Goal: Task Accomplishment & Management: Manage account settings

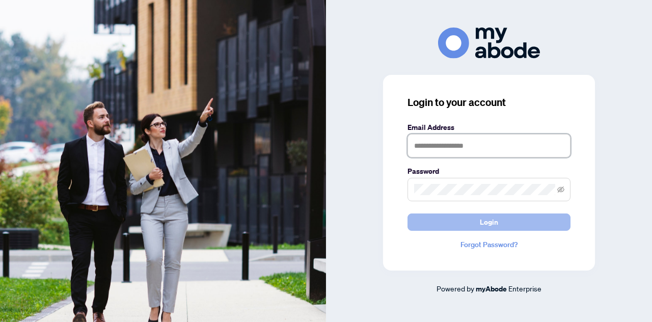
type input "**********"
click at [491, 223] on span "Login" at bounding box center [489, 222] width 18 height 16
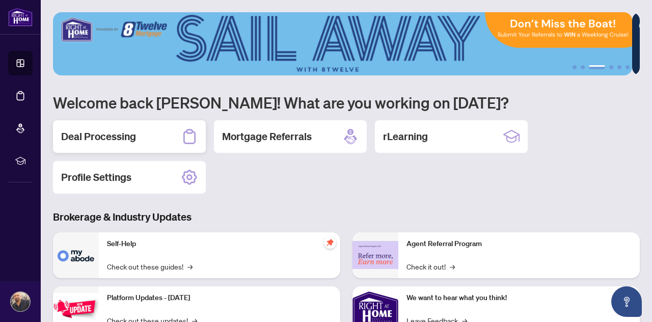
click at [87, 134] on h2 "Deal Processing" at bounding box center [98, 136] width 75 height 14
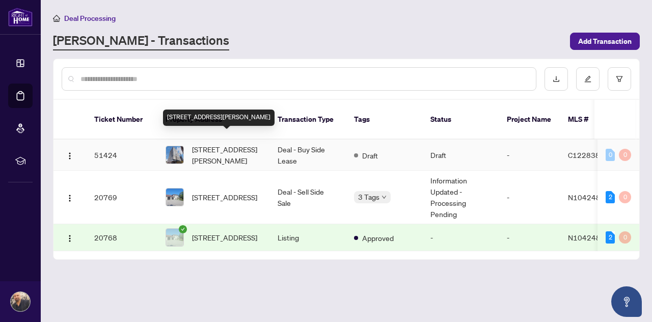
click at [218, 144] on span "[STREET_ADDRESS][PERSON_NAME]" at bounding box center [226, 155] width 69 height 22
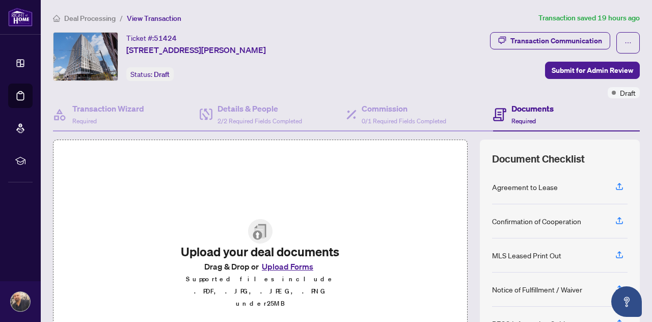
click at [279, 273] on button "Upload Forms" at bounding box center [288, 266] width 58 height 13
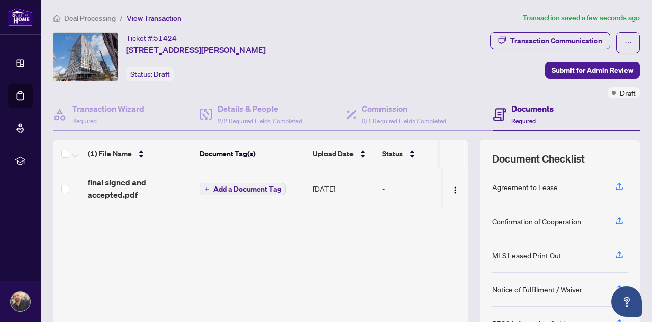
click at [209, 186] on button "Add a Document Tag" at bounding box center [243, 189] width 86 height 12
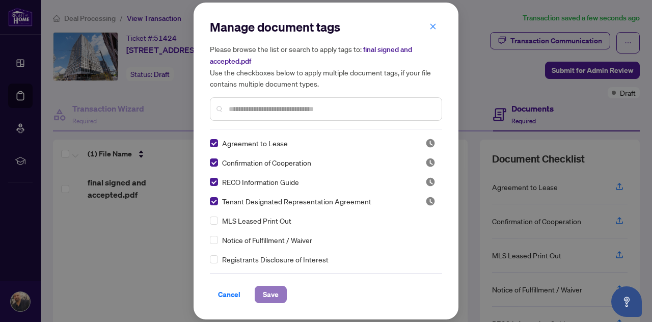
click at [269, 291] on span "Save" at bounding box center [271, 294] width 16 height 16
